Goal: Use online tool/utility: Utilize a website feature to perform a specific function

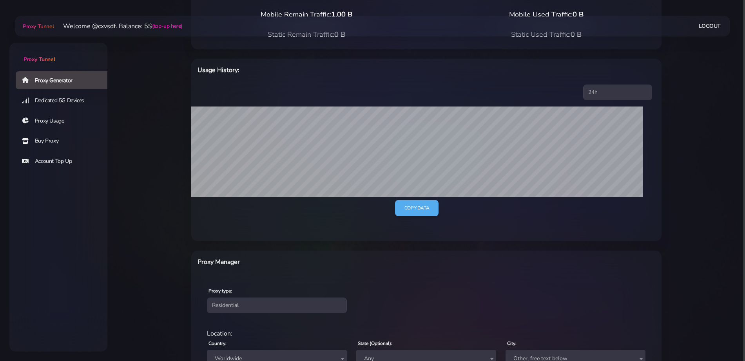
scroll to position [220, 0]
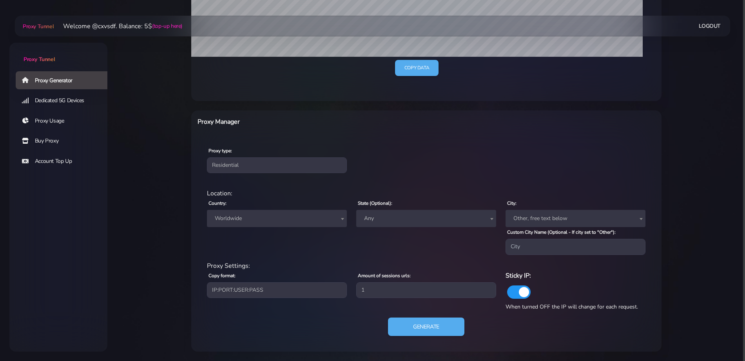
click at [255, 222] on span "Worldwide" at bounding box center [277, 218] width 131 height 11
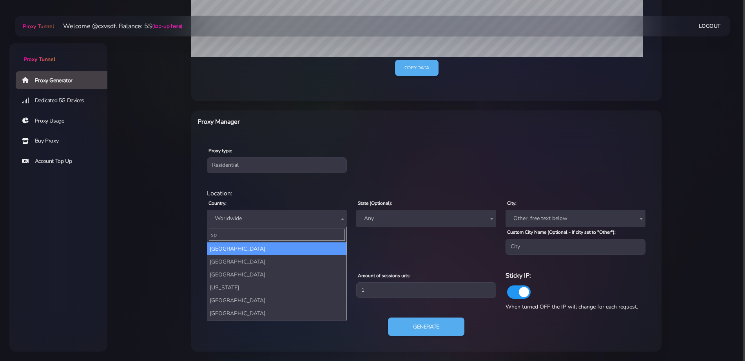
type input "spa"
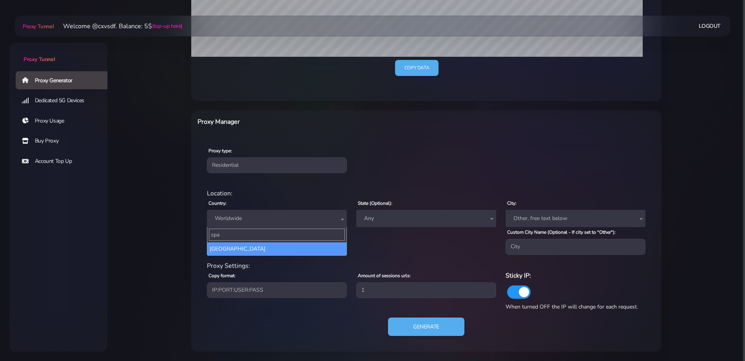
select select "ES"
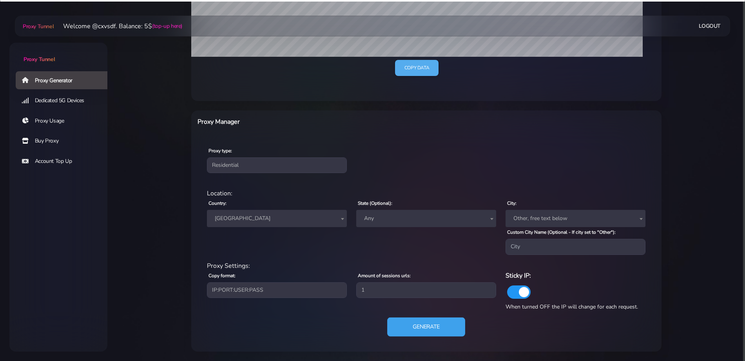
click at [428, 324] on button "Generate" at bounding box center [426, 327] width 78 height 19
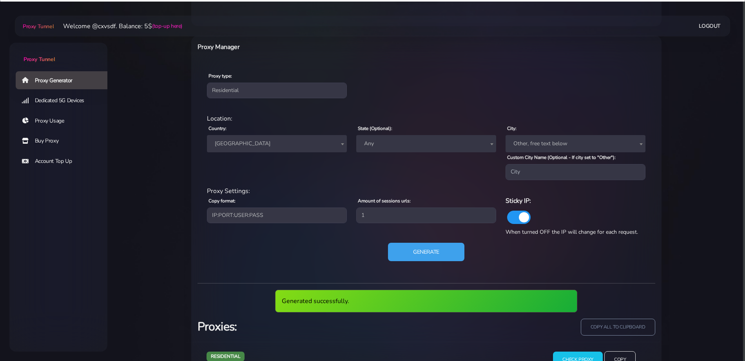
scroll to position [327, 0]
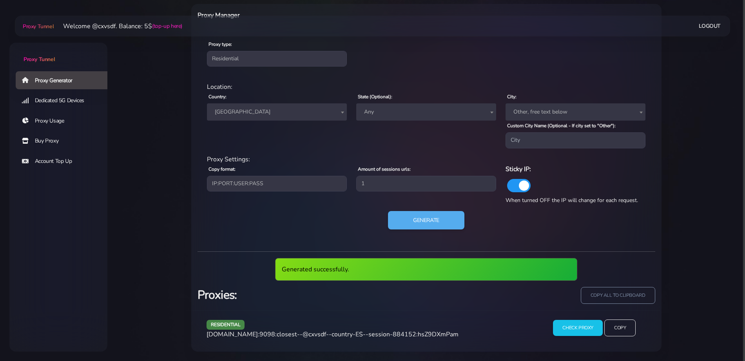
click at [301, 339] on div "residential [DOMAIN_NAME]:9098:closest--@cxvsdf--country-ES--session-884152:hsZ…" at bounding box center [370, 331] width 337 height 23
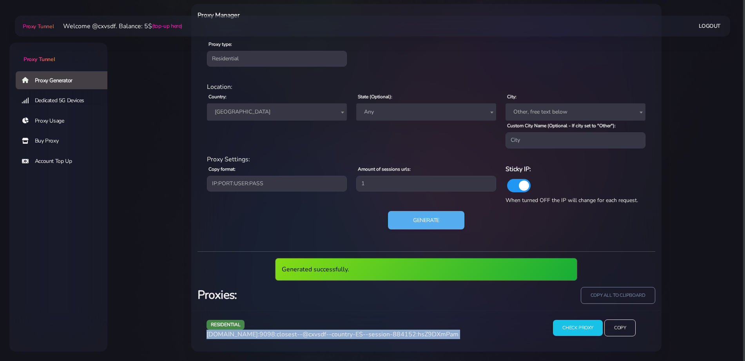
click at [301, 339] on div "residential [DOMAIN_NAME]:9098:closest--@cxvsdf--country-ES--session-884152:hsZ…" at bounding box center [370, 331] width 337 height 23
copy div "[DOMAIN_NAME]:9098:closest--@cxvsdf--country-ES--session-884152:hsZ9DXmPam"
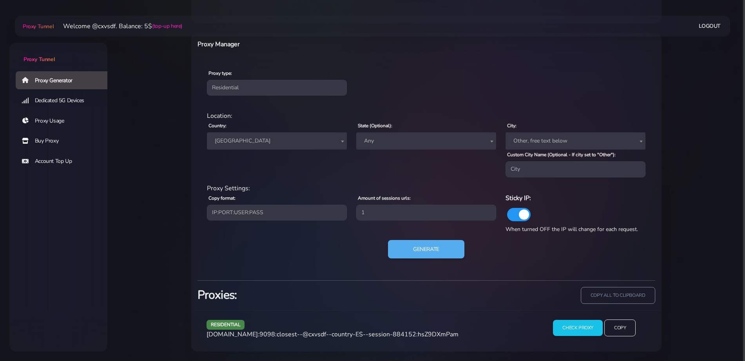
click at [244, 147] on span "[GEOGRAPHIC_DATA]" at bounding box center [277, 141] width 140 height 17
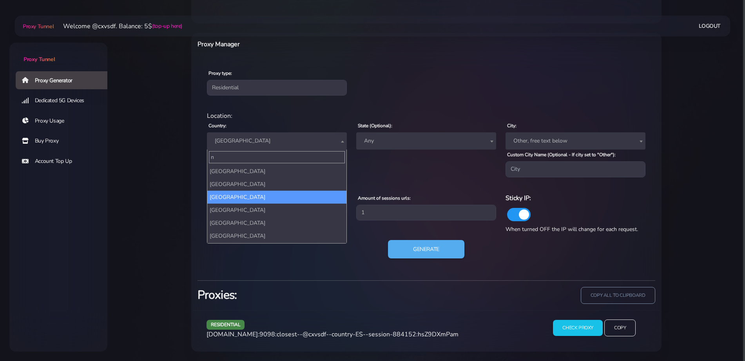
scroll to position [0, 0]
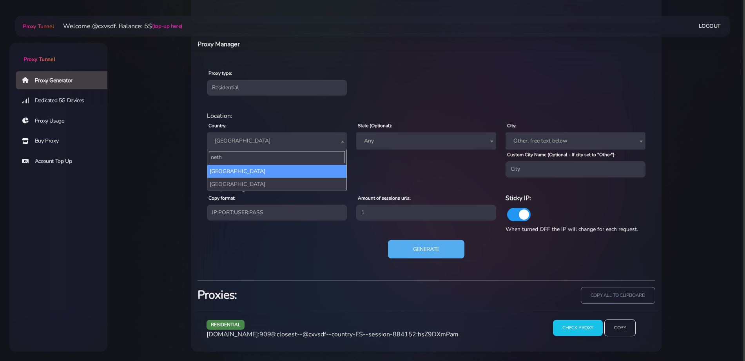
type input "nethe"
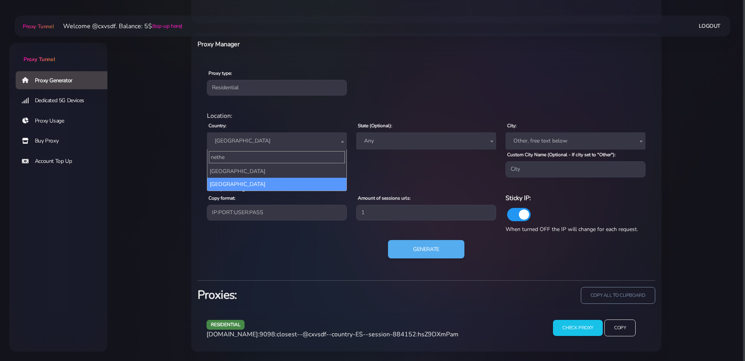
select select "NL"
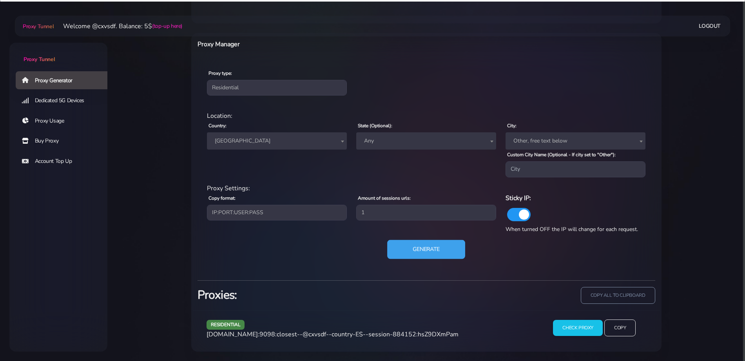
click at [415, 255] on button "Generate" at bounding box center [426, 249] width 78 height 19
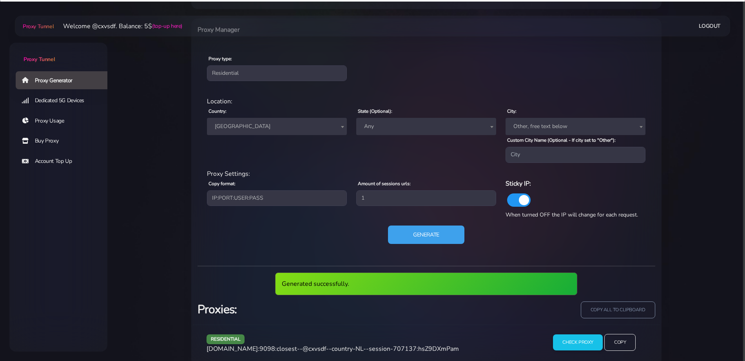
scroll to position [327, 0]
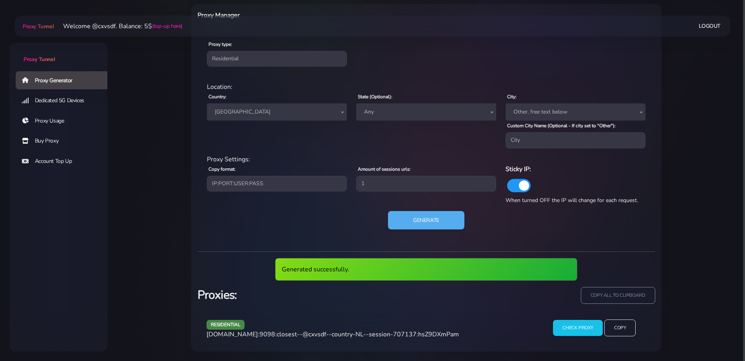
click at [340, 334] on span "[DOMAIN_NAME]:9098:closest--@cxvsdf--country-NL--session-707137:hsZ9DXmPam" at bounding box center [333, 334] width 252 height 9
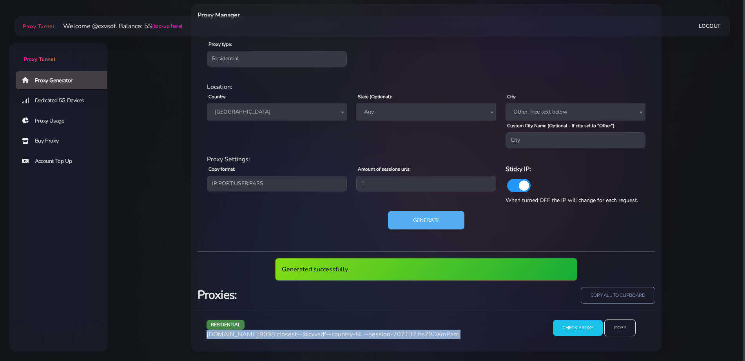
click at [340, 334] on span "[DOMAIN_NAME]:9098:closest--@cxvsdf--country-NL--session-707137:hsZ9DXmPam" at bounding box center [333, 334] width 252 height 9
copy div "[DOMAIN_NAME]:9098:closest--@cxvsdf--country-NL--session-707137:hsZ9DXmPam"
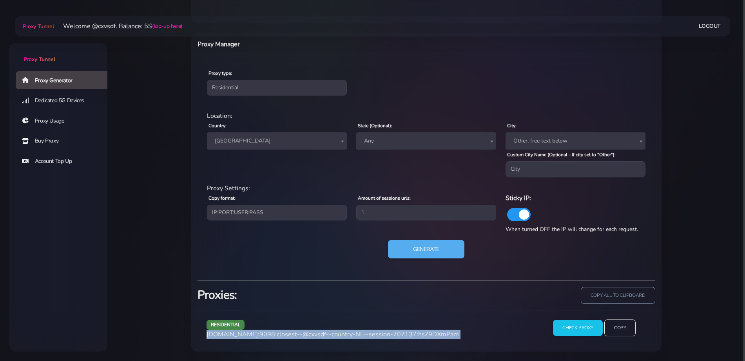
scroll to position [298, 0]
